Goal: Task Accomplishment & Management: Use online tool/utility

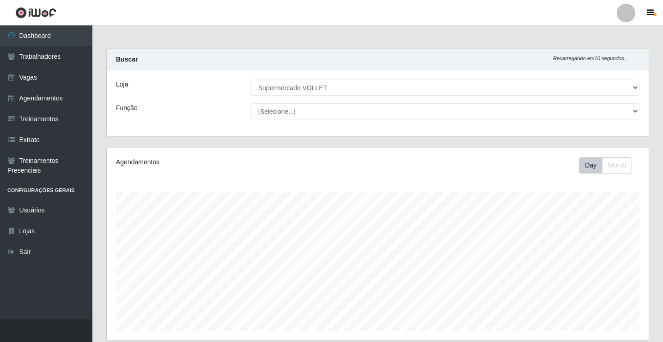
select select "72"
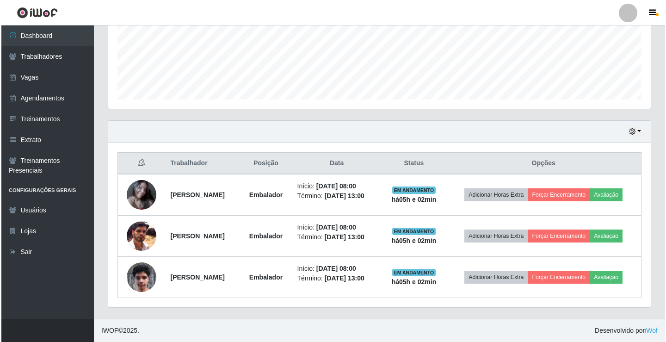
scroll to position [246, 0]
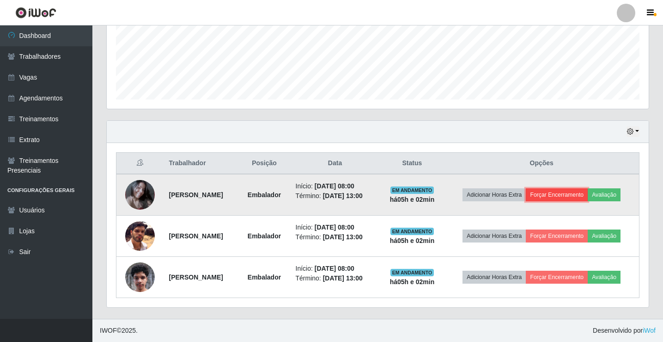
click at [588, 188] on button "Forçar Encerramento" at bounding box center [557, 194] width 62 height 13
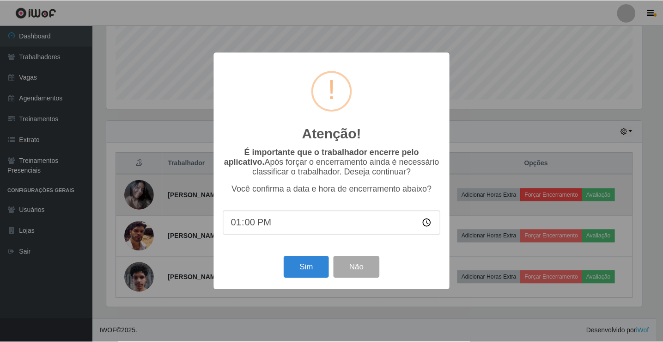
scroll to position [192, 538]
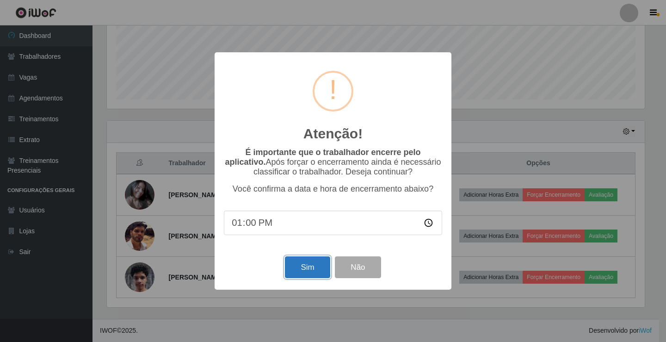
click at [306, 271] on button "Sim" at bounding box center [307, 267] width 45 height 22
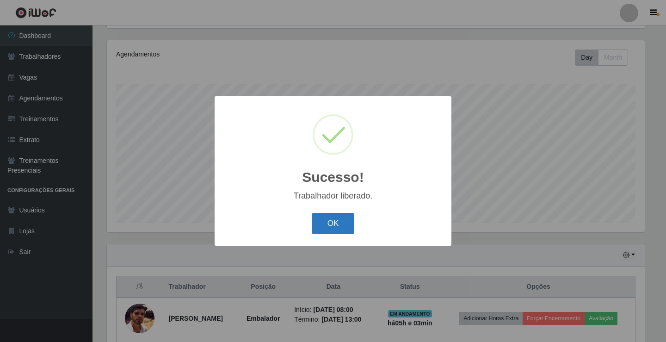
click at [343, 232] on button "OK" at bounding box center [333, 224] width 43 height 22
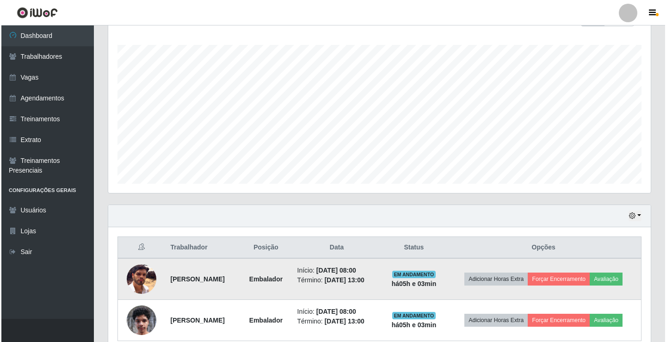
scroll to position [190, 0]
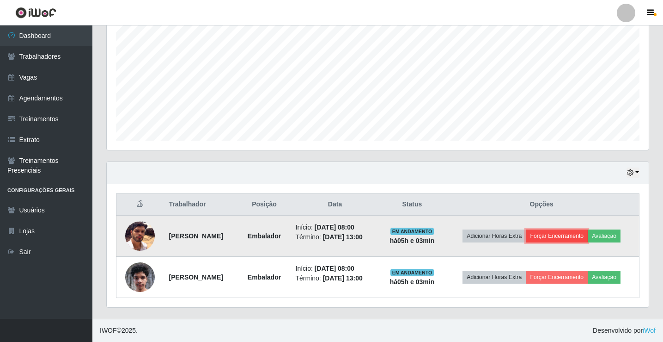
click at [562, 232] on button "Forçar Encerramento" at bounding box center [557, 235] width 62 height 13
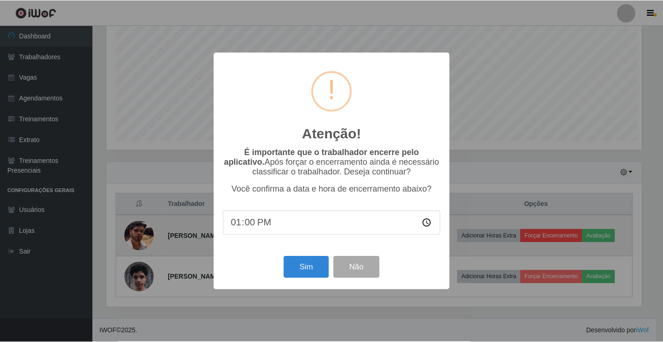
scroll to position [192, 538]
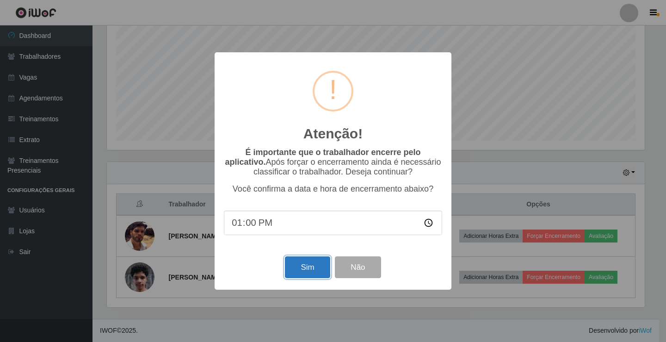
click at [317, 267] on button "Sim" at bounding box center [307, 267] width 45 height 22
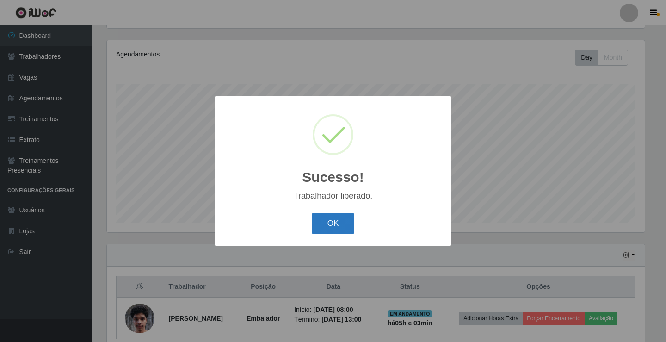
click at [350, 216] on button "OK" at bounding box center [333, 224] width 43 height 22
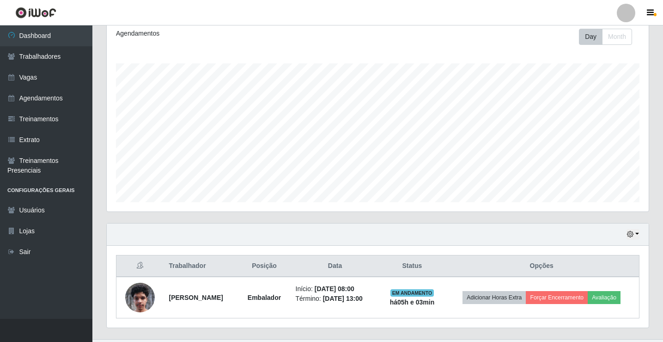
scroll to position [149, 0]
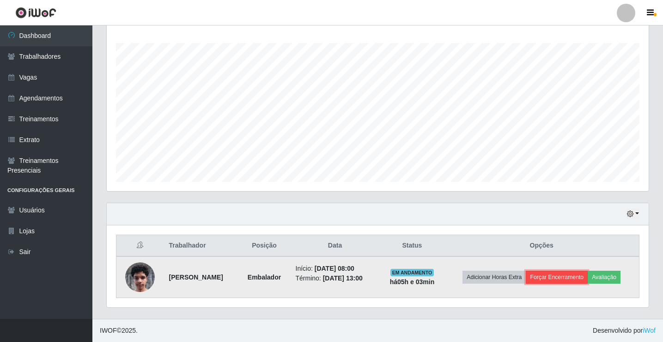
click at [558, 270] on button "Forçar Encerramento" at bounding box center [557, 276] width 62 height 13
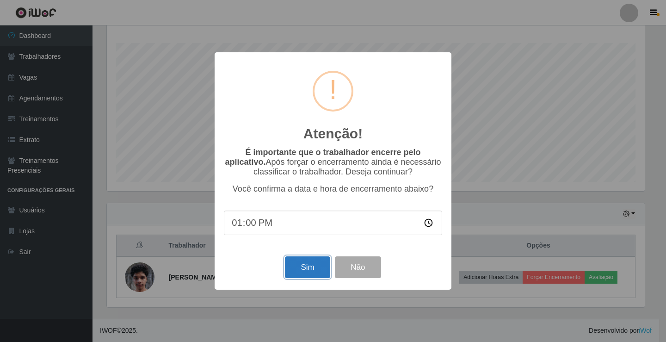
click at [296, 271] on button "Sim" at bounding box center [307, 267] width 45 height 22
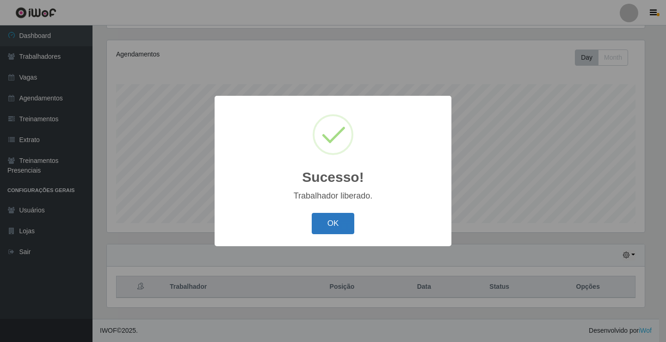
click at [342, 232] on button "OK" at bounding box center [333, 224] width 43 height 22
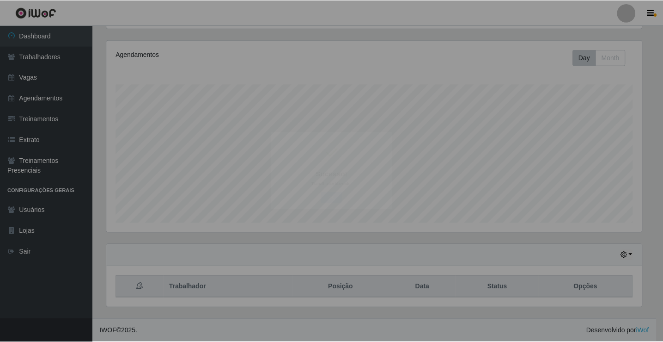
scroll to position [0, 0]
